Goal: Register for event/course

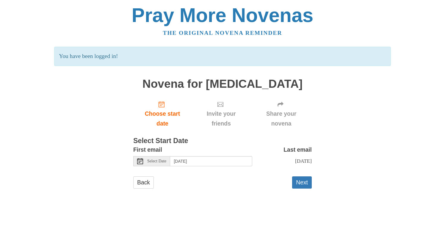
click at [219, 115] on span "Invite your friends" at bounding box center [220, 119] width 47 height 20
click at [166, 122] on span "Choose start date" at bounding box center [162, 119] width 46 height 20
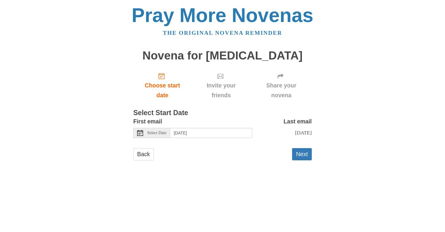
click at [159, 133] on span "Select Date" at bounding box center [156, 133] width 19 height 4
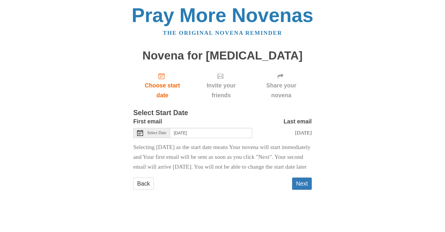
click at [157, 131] on span "Select Date" at bounding box center [156, 133] width 19 height 4
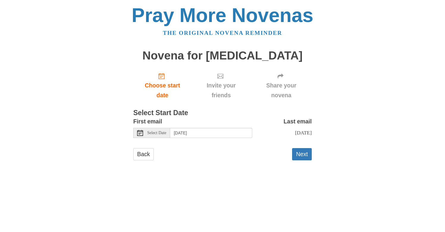
click at [159, 131] on span "Select Date" at bounding box center [156, 133] width 19 height 4
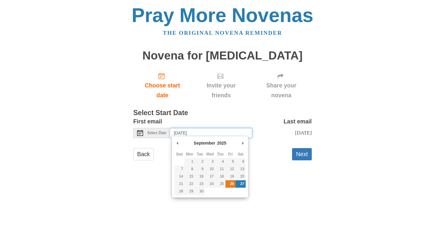
type input "Friday, September 26th"
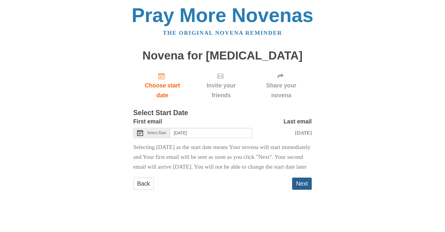
click at [304, 190] on button "Next" at bounding box center [302, 184] width 20 height 12
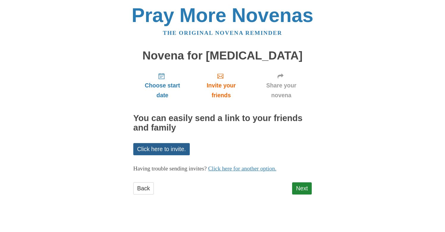
click at [175, 145] on link "Click here to invite." at bounding box center [161, 149] width 57 height 12
click at [168, 145] on link "Click here to invite." at bounding box center [161, 149] width 57 height 12
click at [236, 166] on link "Click here for another option." at bounding box center [242, 168] width 68 height 6
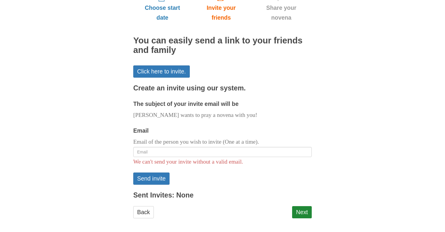
scroll to position [77, 0]
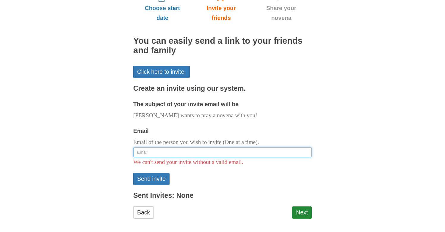
click at [142, 150] on input "Email" at bounding box center [222, 152] width 178 height 10
type input "j"
drag, startPoint x: 182, startPoint y: 148, endPoint x: 129, endPoint y: 149, distance: 52.7
click at [129, 149] on div "Pray More Novenas The original novena reminder Novena for Cancer Choose start d…" at bounding box center [222, 79] width 348 height 313
type input "[EMAIL_ADDRESS][DOMAIN_NAME]"
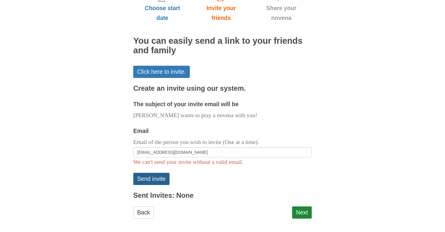
click at [153, 175] on button "Send invite" at bounding box center [151, 179] width 36 height 12
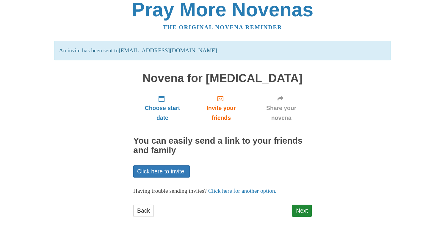
scroll to position [5, 0]
click at [237, 188] on link "Click here for another option." at bounding box center [242, 191] width 68 height 6
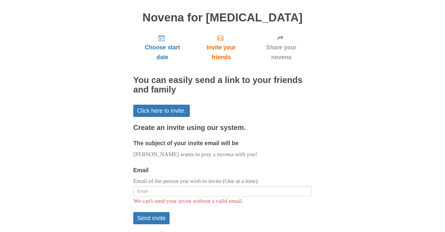
scroll to position [67, 0]
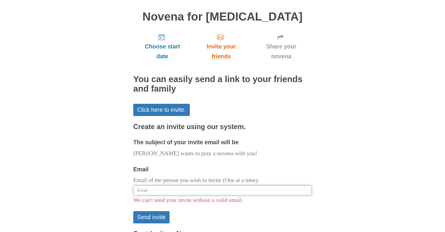
click at [142, 189] on input "Email" at bounding box center [222, 190] width 178 height 10
type input "p"
paste input "[EMAIL_ADDRESS][DOMAIN_NAME]"
type input "[EMAIL_ADDRESS][DOMAIN_NAME]"
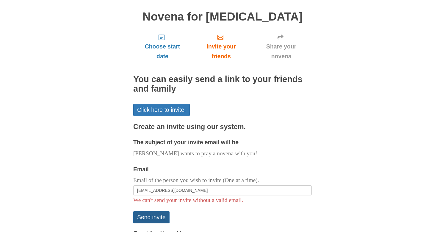
click at [153, 211] on button "Send invite" at bounding box center [151, 217] width 36 height 12
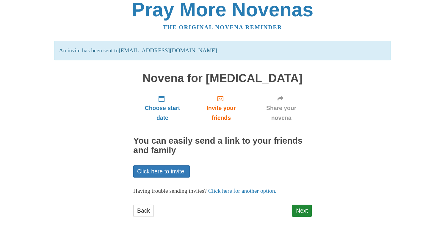
scroll to position [5, 0]
